Goal: Information Seeking & Learning: Learn about a topic

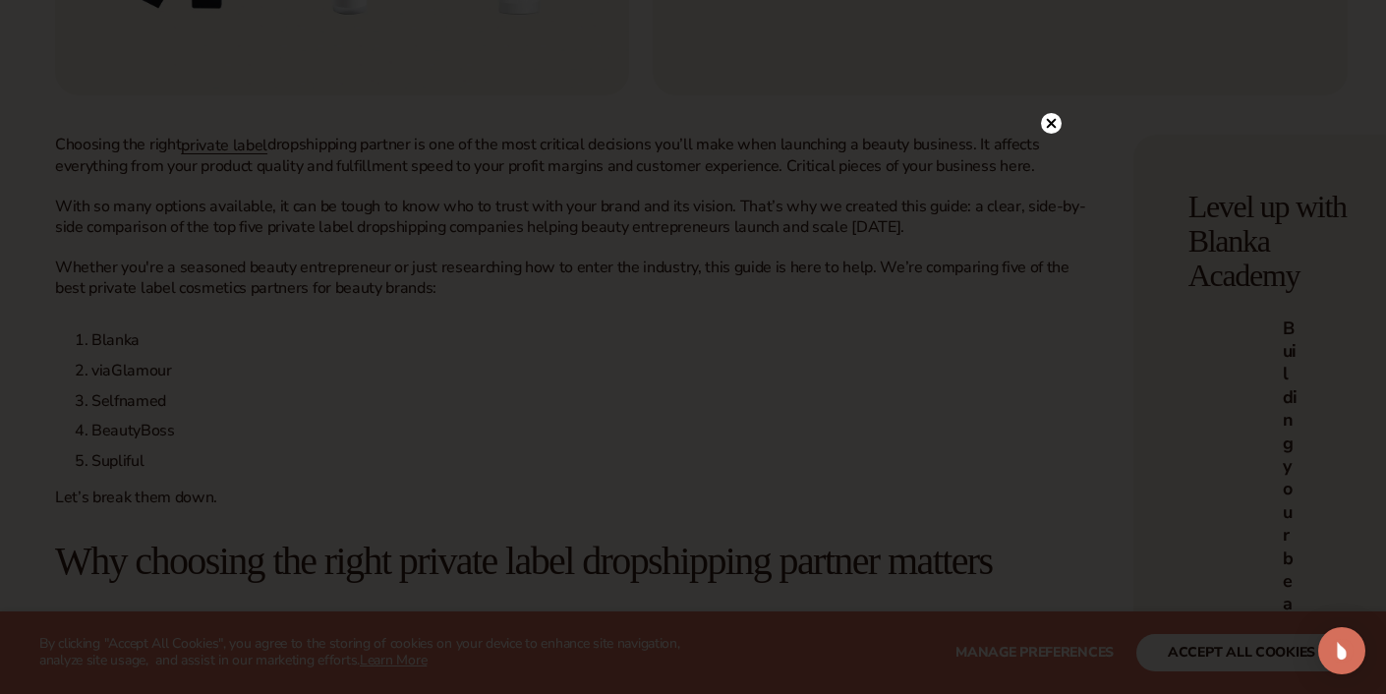
scroll to position [678, 0]
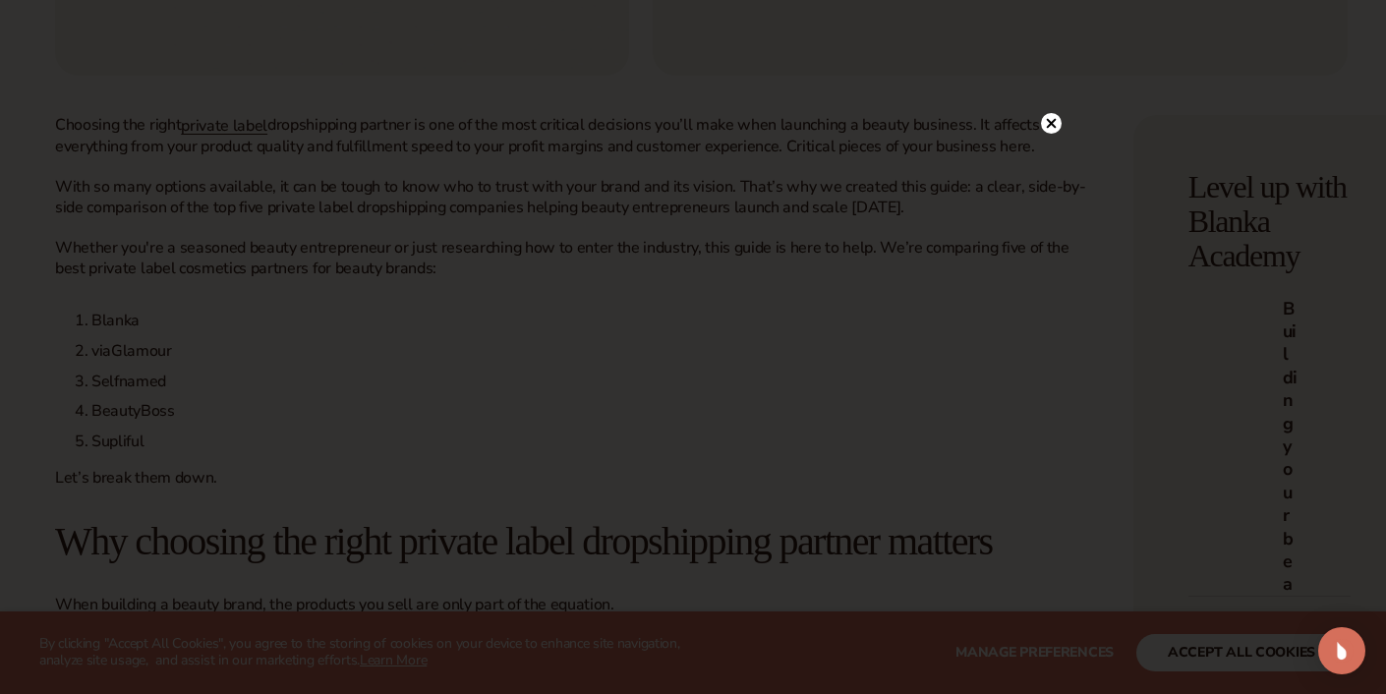
click at [1047, 118] on circle at bounding box center [1051, 123] width 21 height 21
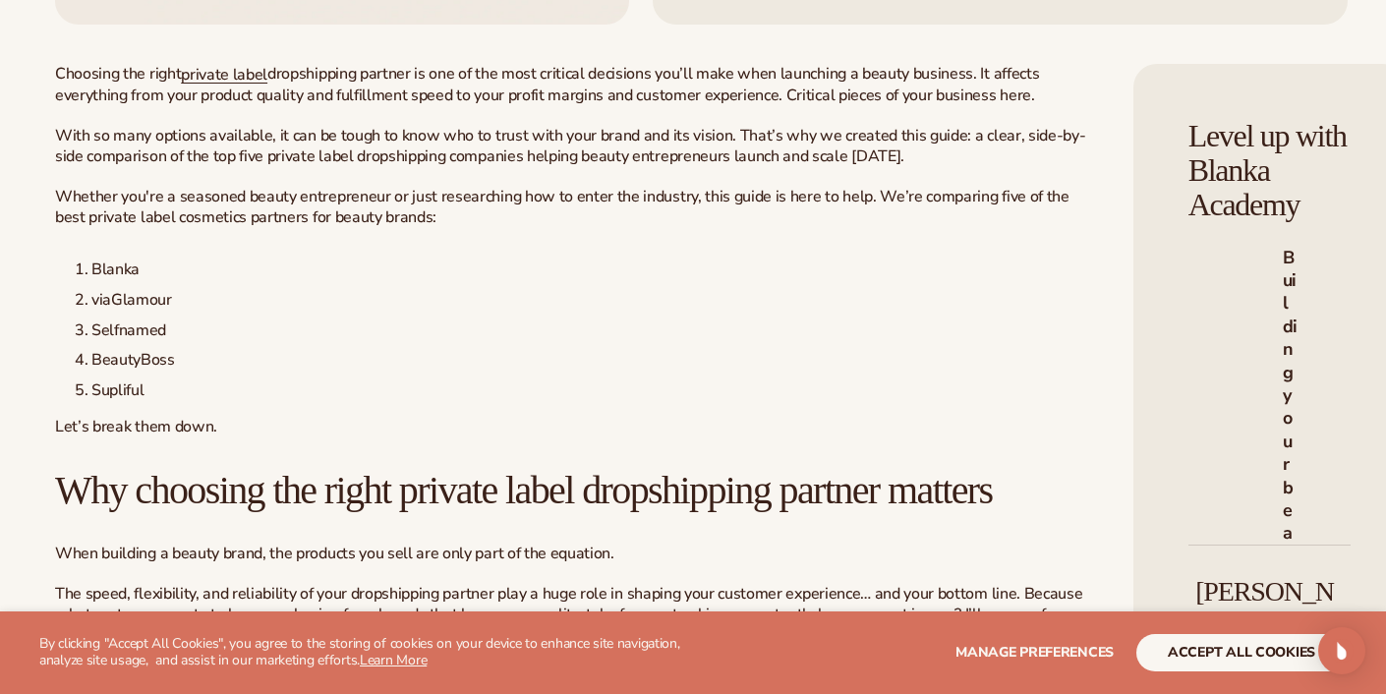
scroll to position [732, 0]
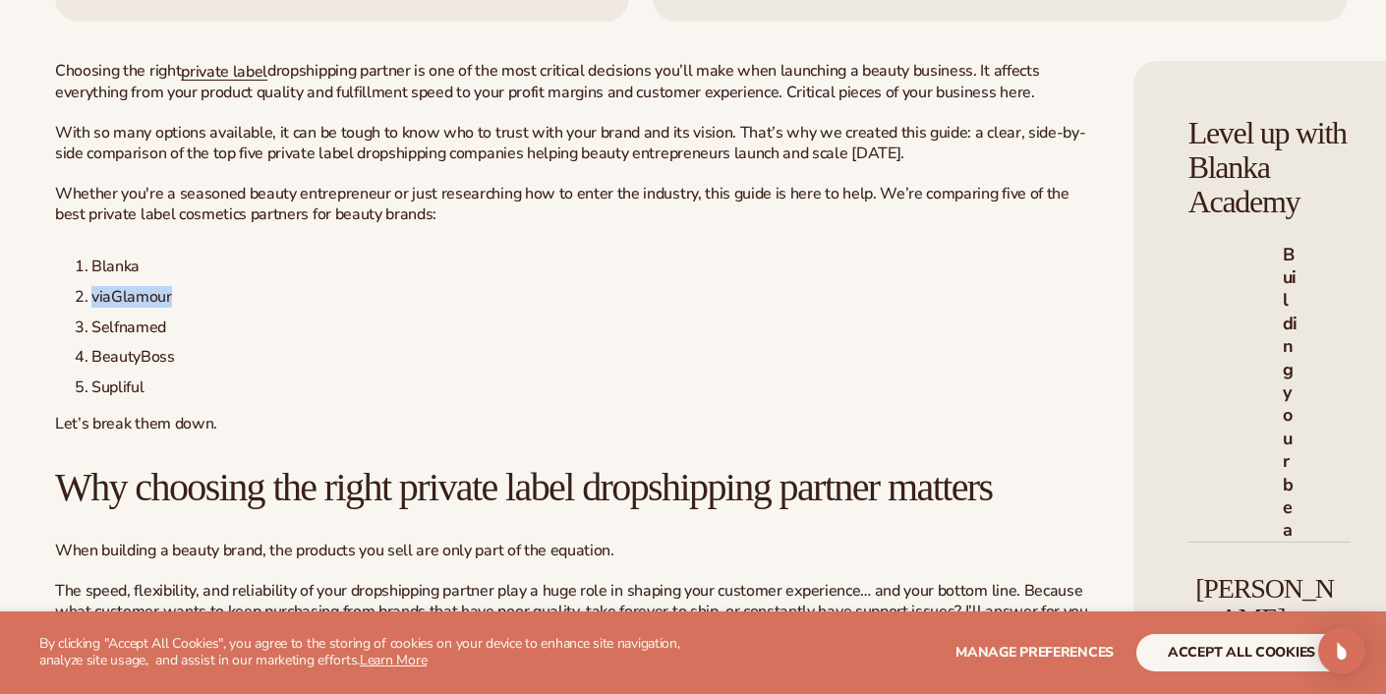
drag, startPoint x: 187, startPoint y: 331, endPoint x: 92, endPoint y: 334, distance: 94.4
click at [92, 308] on li "viaGlamour" at bounding box center [585, 297] width 1020 height 21
copy span "viaGlamour"
drag, startPoint x: 176, startPoint y: 364, endPoint x: 94, endPoint y: 367, distance: 81.6
click at [93, 338] on li "Selfnamed" at bounding box center [585, 327] width 1020 height 21
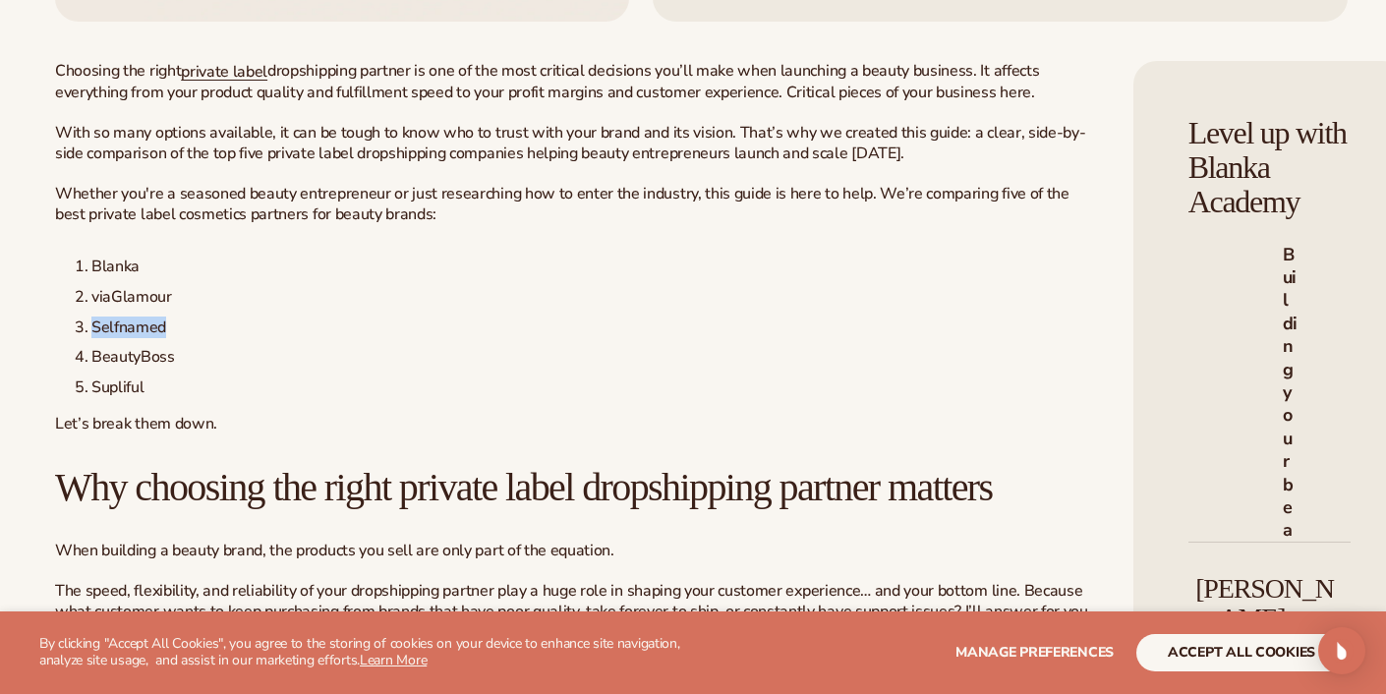
copy span "Selfnamed"
drag, startPoint x: 150, startPoint y: 419, endPoint x: 95, endPoint y: 418, distance: 55.0
click at [95, 398] on li "Supliful" at bounding box center [585, 387] width 1020 height 21
click at [98, 398] on span "Supliful" at bounding box center [117, 387] width 52 height 22
drag, startPoint x: 92, startPoint y: 419, endPoint x: 142, endPoint y: 424, distance: 50.4
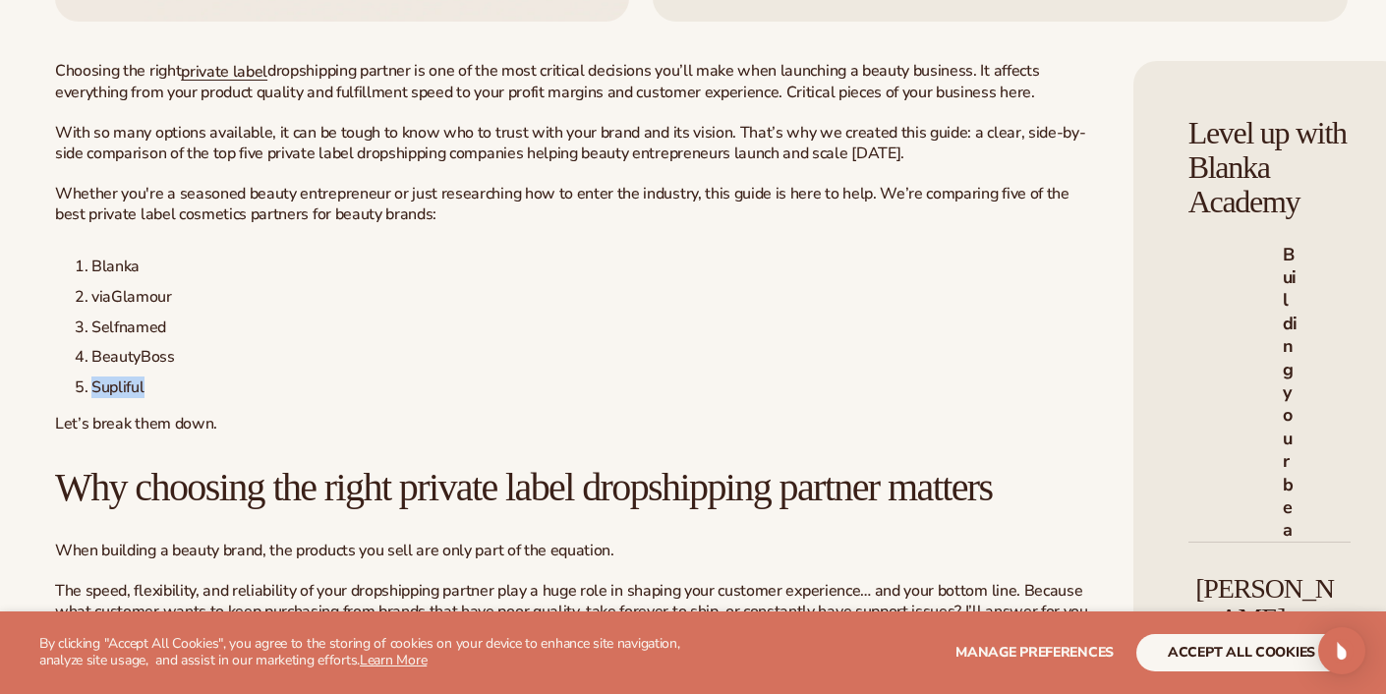
click at [143, 398] on span "Supliful" at bounding box center [117, 387] width 52 height 22
copy span "Supliful"
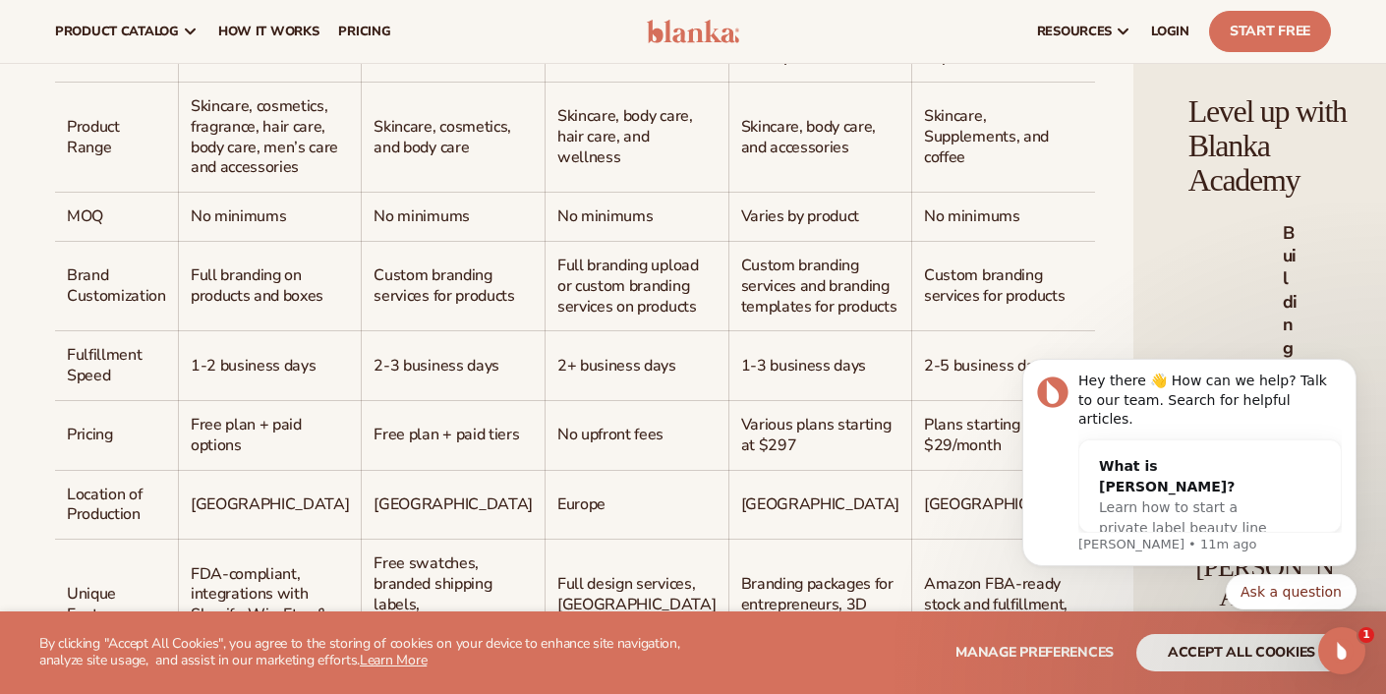
scroll to position [1706, 0]
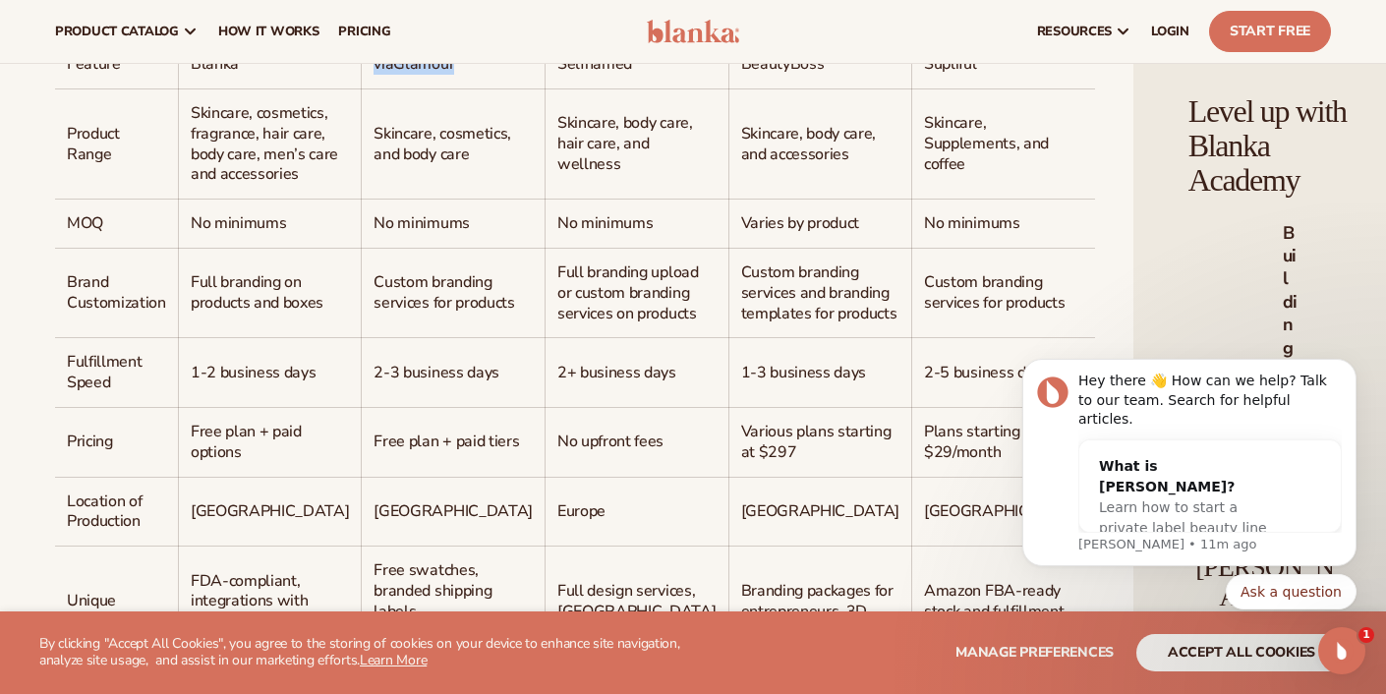
drag, startPoint x: 405, startPoint y: 199, endPoint x: 327, endPoint y: 197, distance: 77.7
click at [362, 88] on td "viaGlamour" at bounding box center [454, 64] width 184 height 48
copy span "viaGlamour"
